Goal: Task Accomplishment & Management: Manage account settings

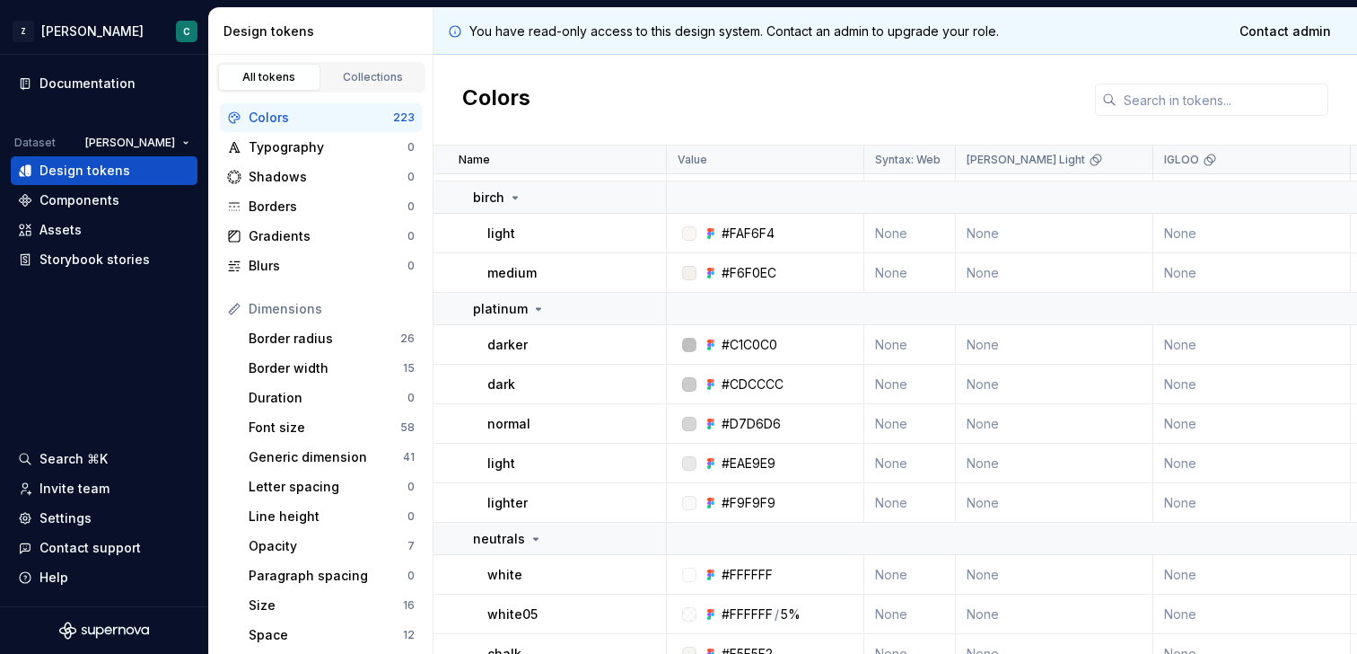
scroll to position [965, 0]
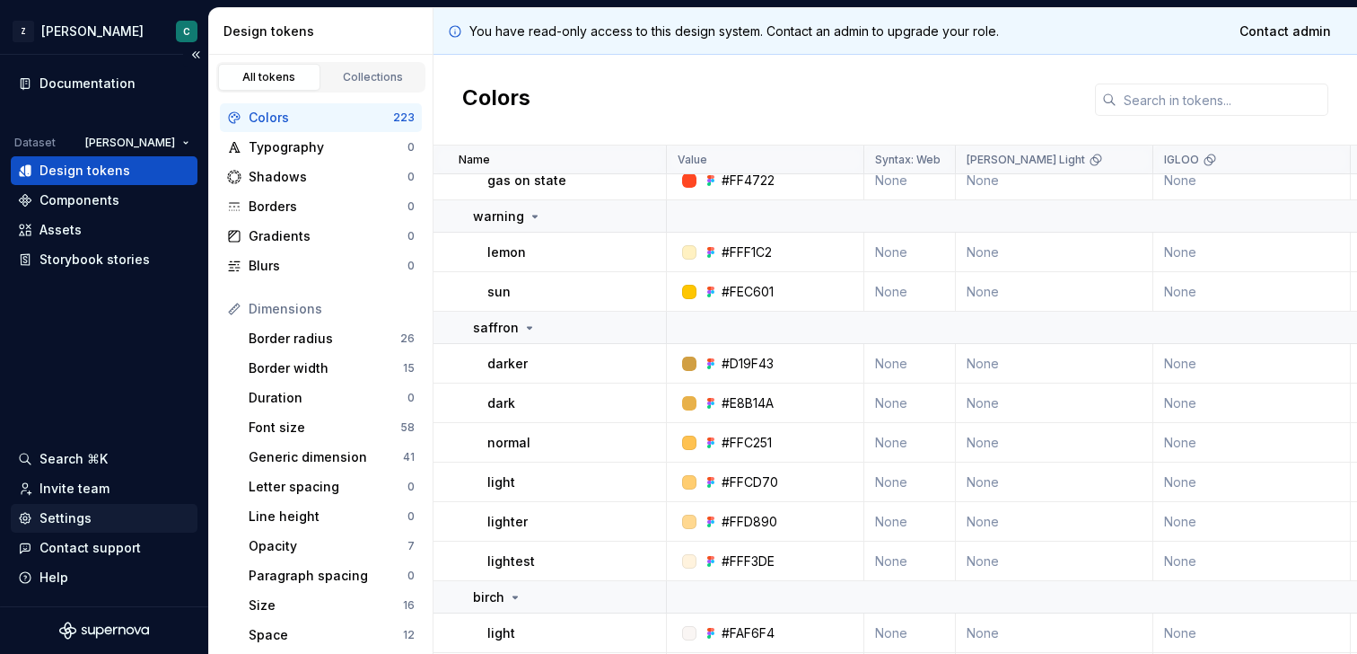
click at [47, 514] on div "Settings" at bounding box center [66, 518] width 52 height 18
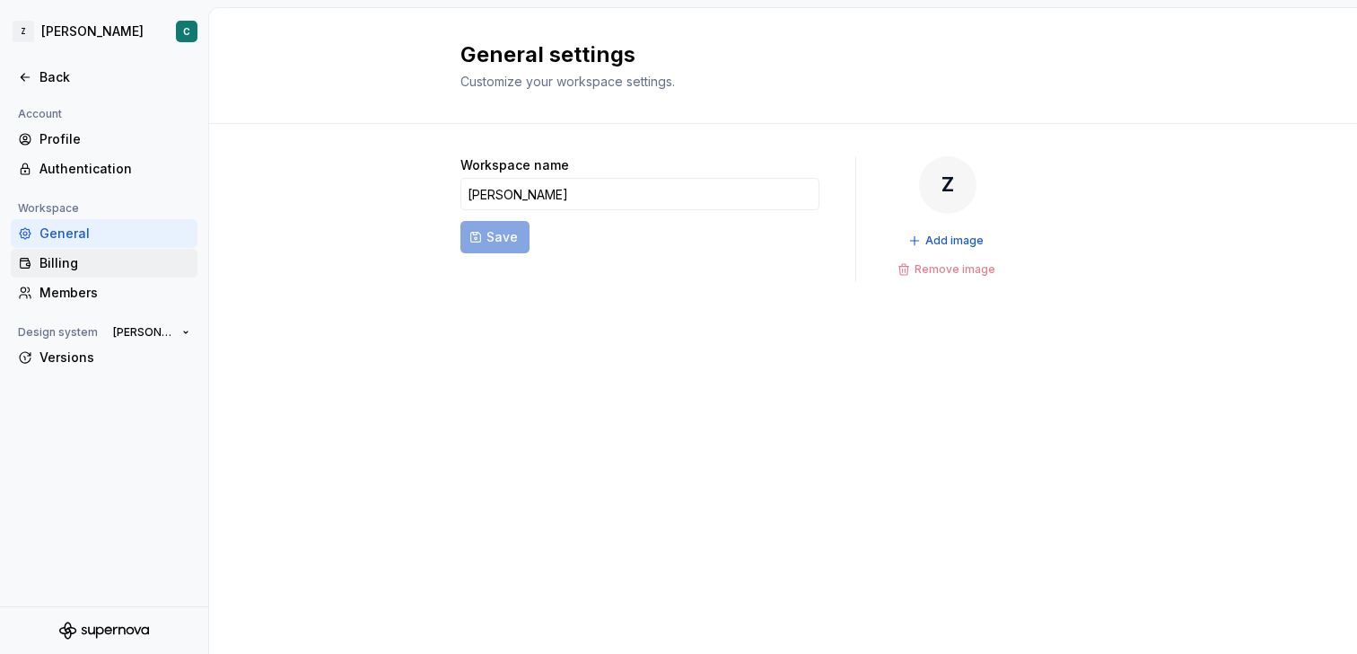
click at [37, 256] on div "Billing" at bounding box center [104, 263] width 172 height 18
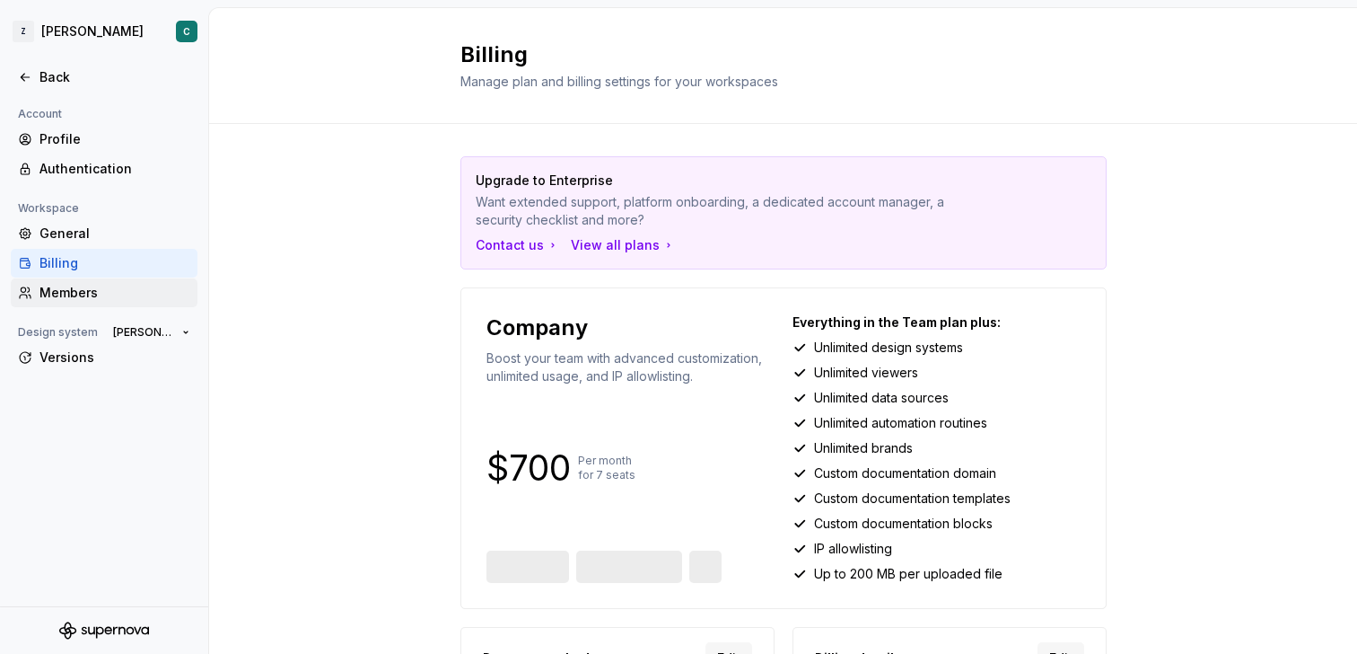
click at [106, 287] on div "Members" at bounding box center [115, 293] width 151 height 18
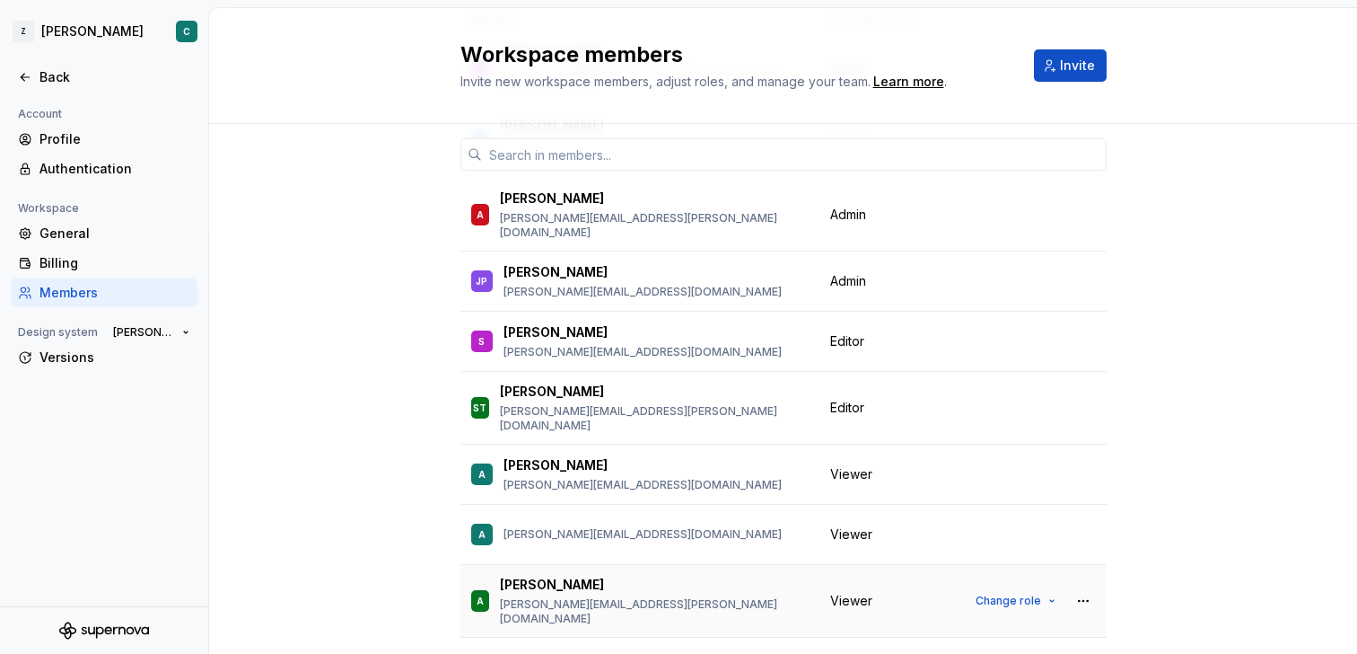
scroll to position [249, 0]
